Goal: Task Accomplishment & Management: Manage account settings

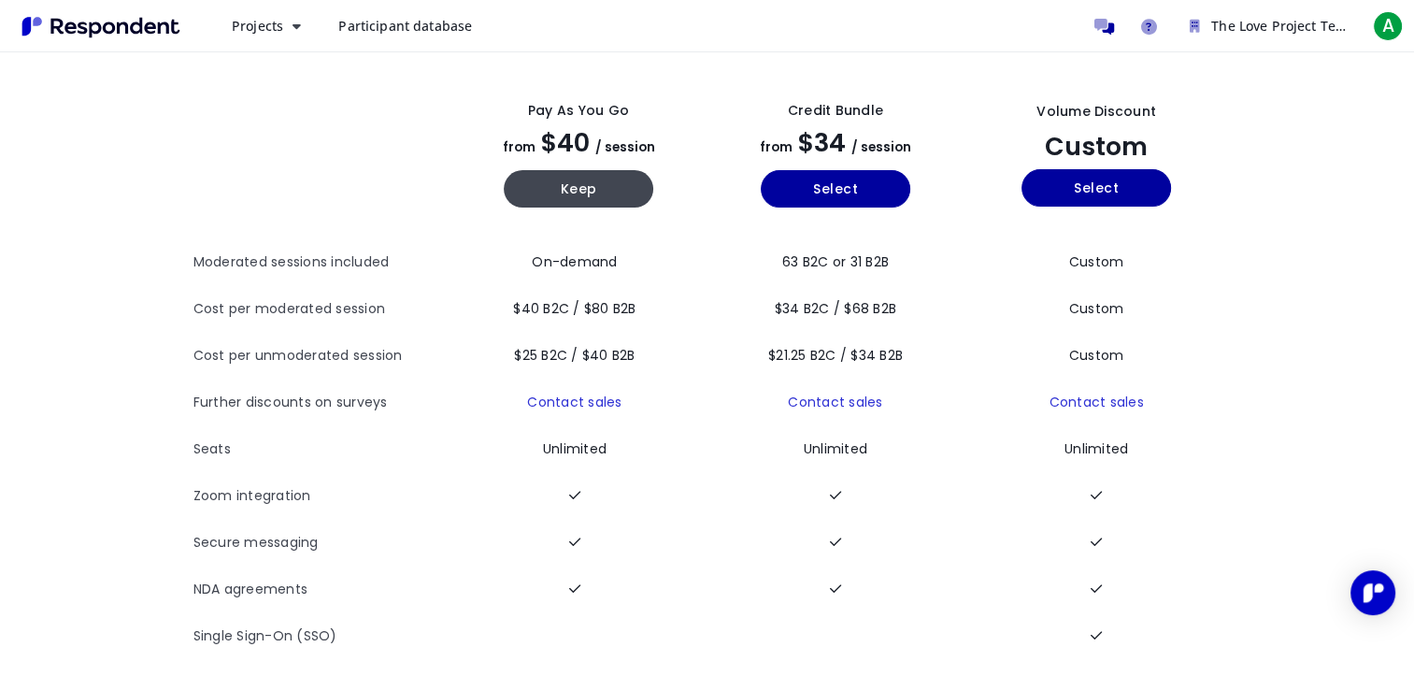
scroll to position [91, 0]
drag, startPoint x: 584, startPoint y: 189, endPoint x: 562, endPoint y: 182, distance: 23.4
click at [562, 182] on button "Keep" at bounding box center [579, 188] width 150 height 37
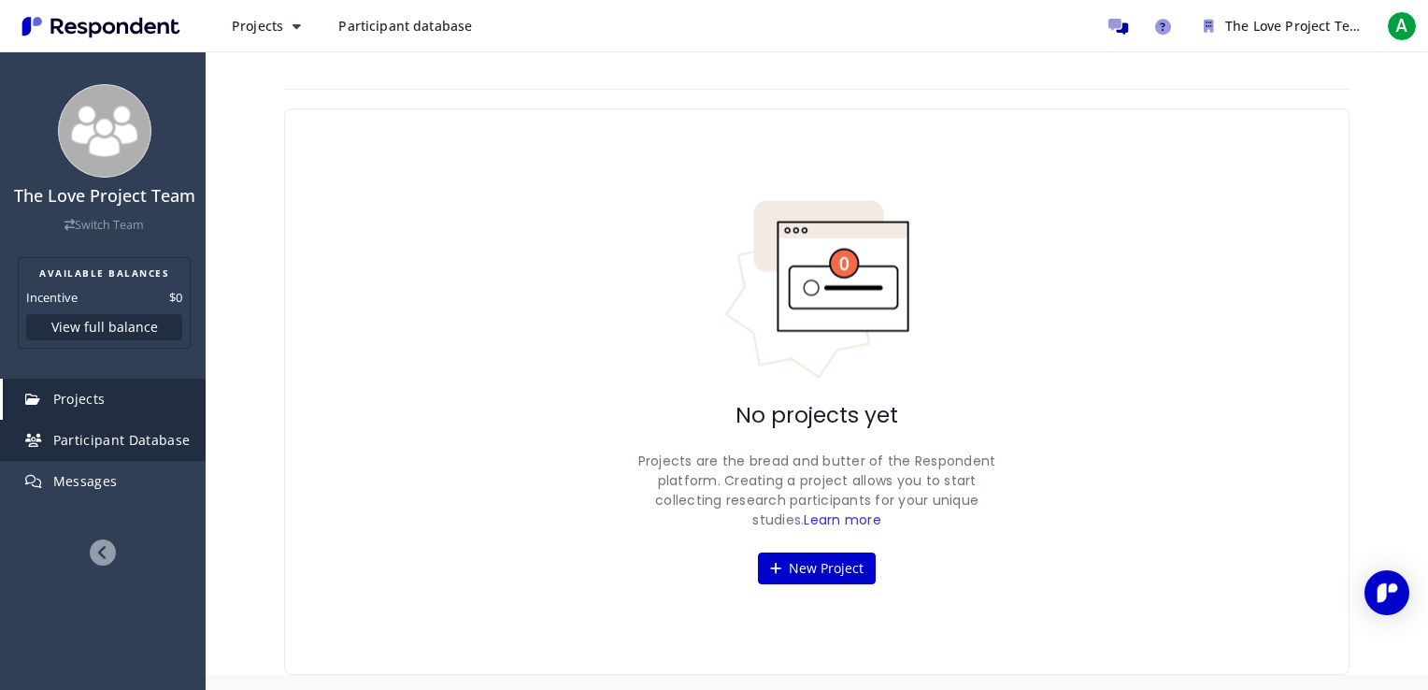
click at [176, 448] on span "Participant Database" at bounding box center [121, 440] width 137 height 18
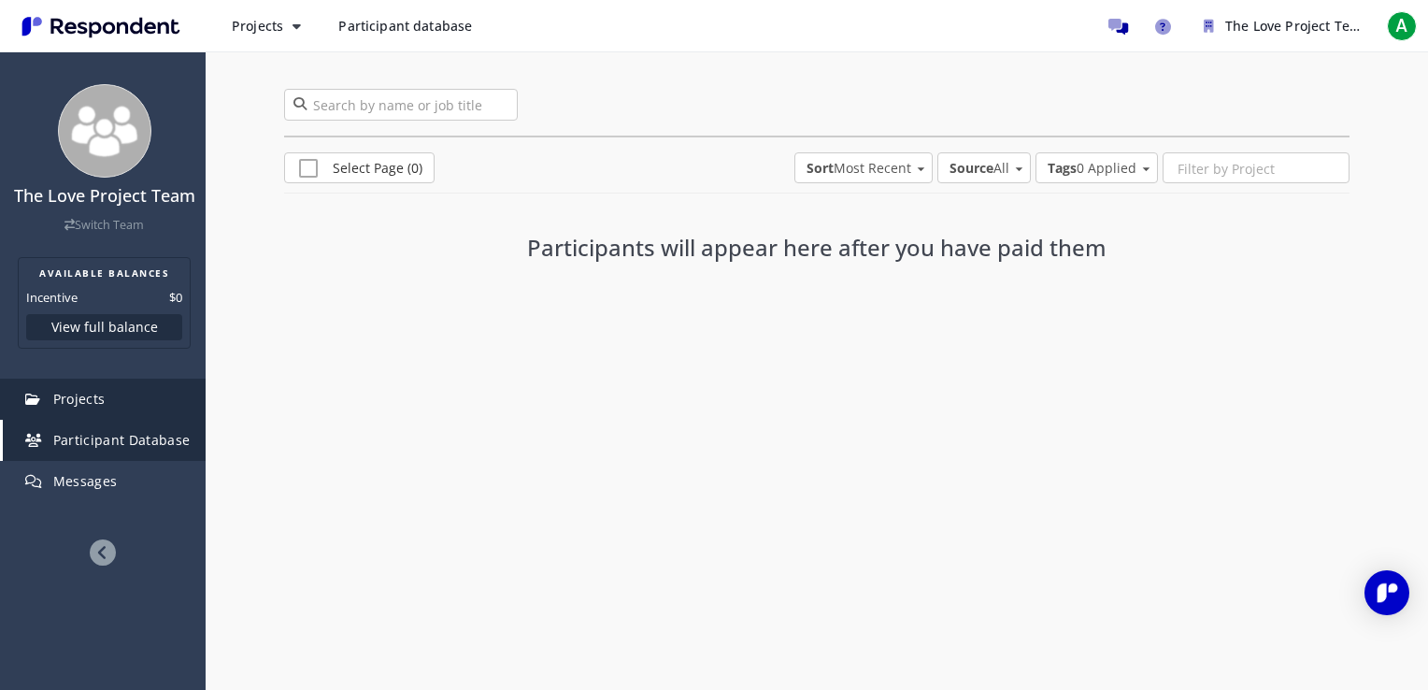
click at [72, 411] on link "Projects" at bounding box center [104, 399] width 203 height 41
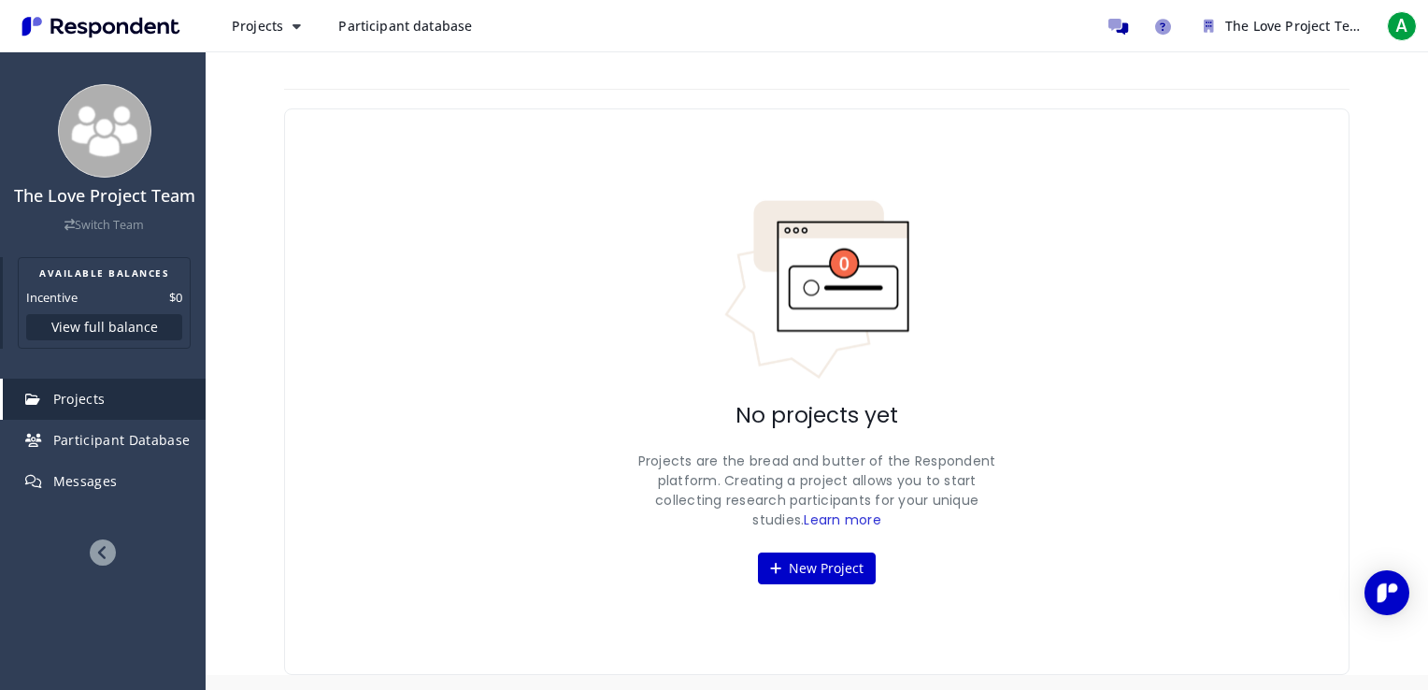
click at [94, 321] on button "View full balance" at bounding box center [104, 327] width 156 height 26
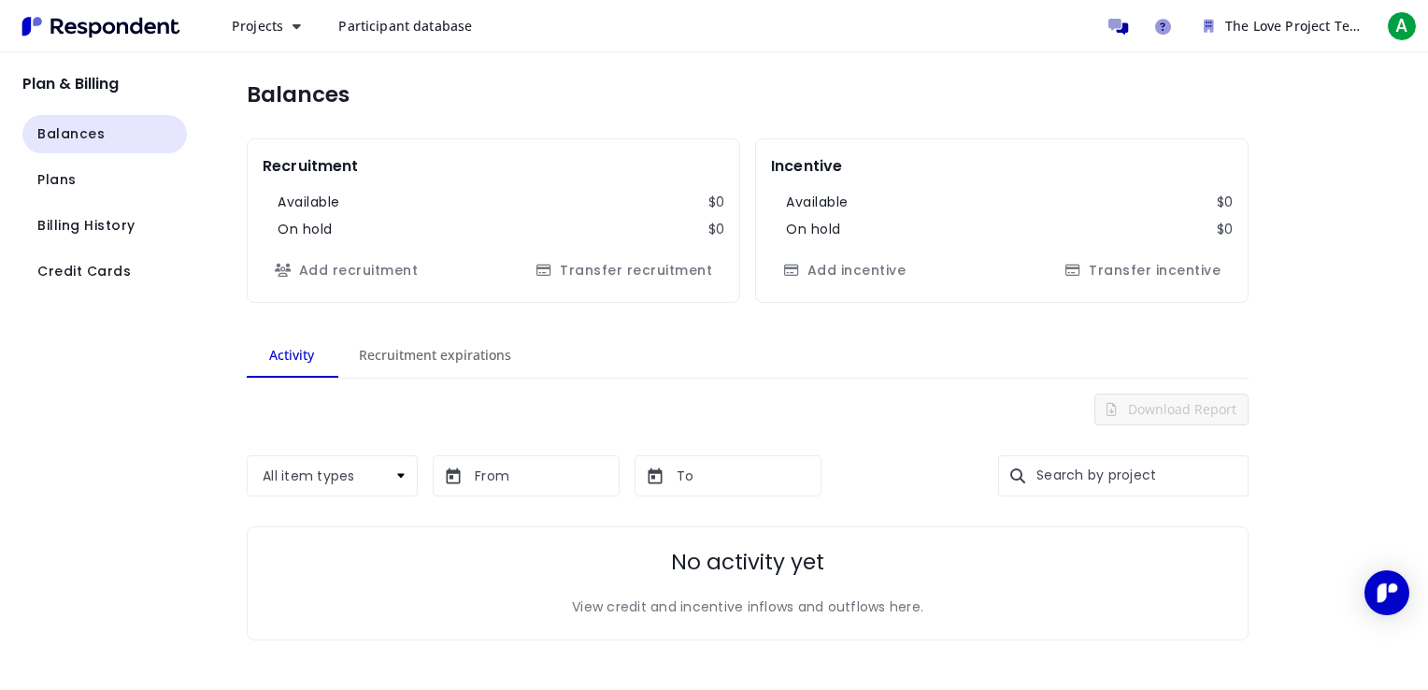
click at [385, 35] on span "Participant database" at bounding box center [405, 26] width 134 height 18
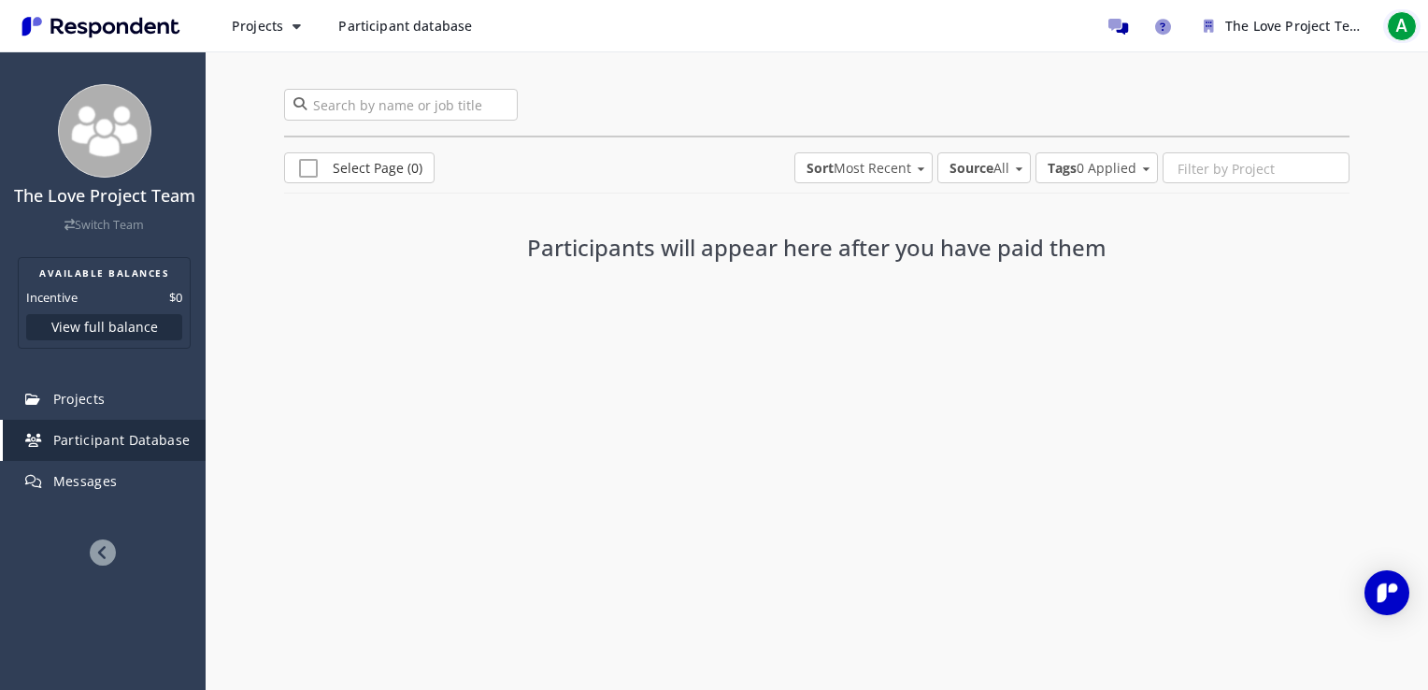
click at [1407, 28] on span "A" at bounding box center [1402, 26] width 30 height 30
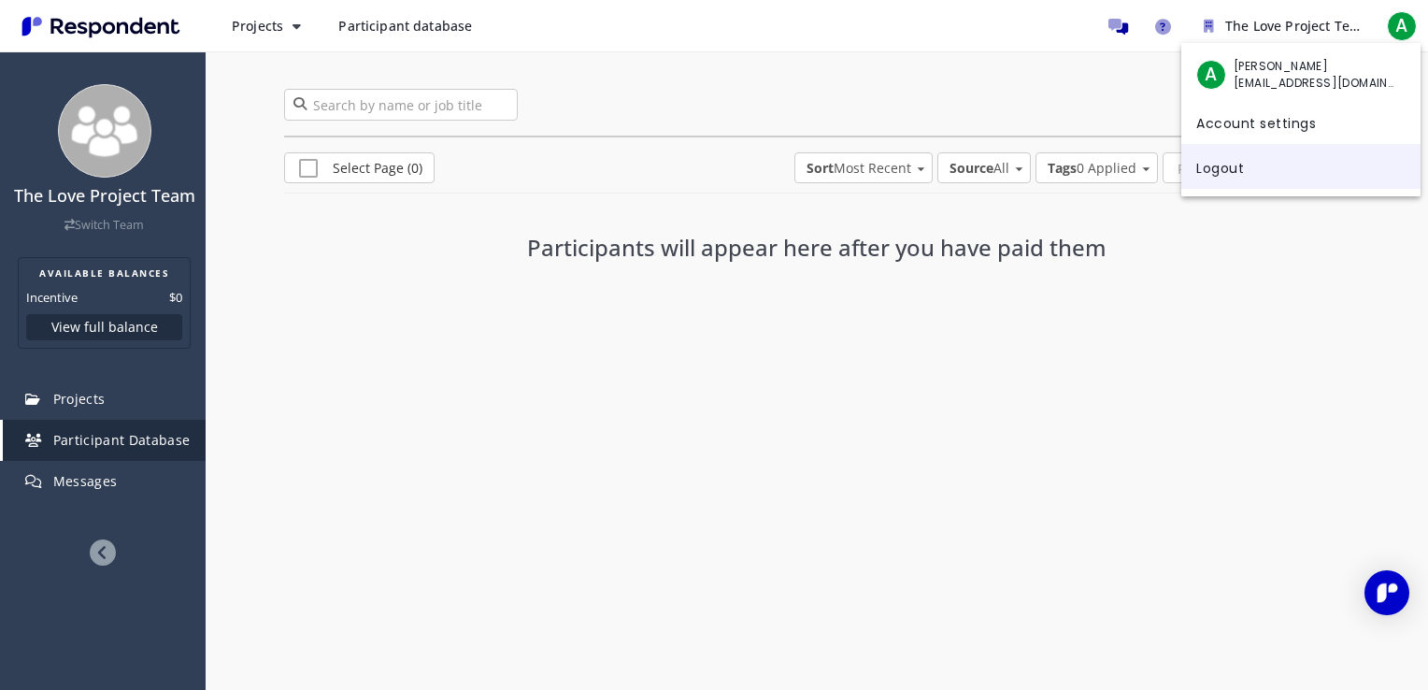
click at [1313, 174] on link "Logout" at bounding box center [1300, 166] width 239 height 45
